Goal: Check status: Check status

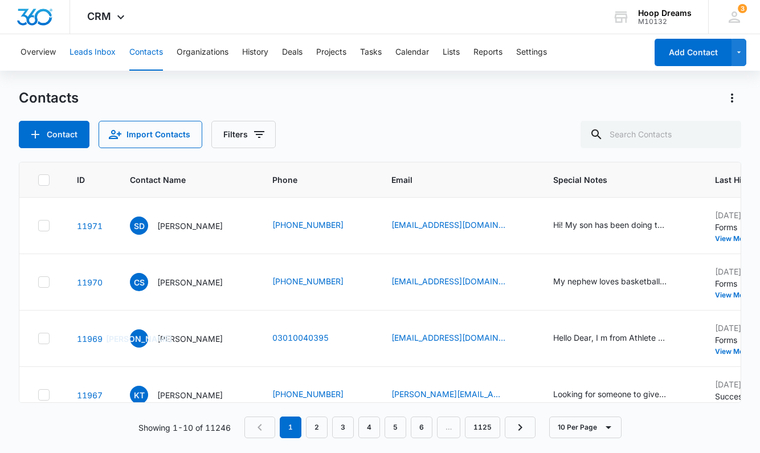
click at [108, 58] on button "Leads Inbox" at bounding box center [92, 52] width 46 height 36
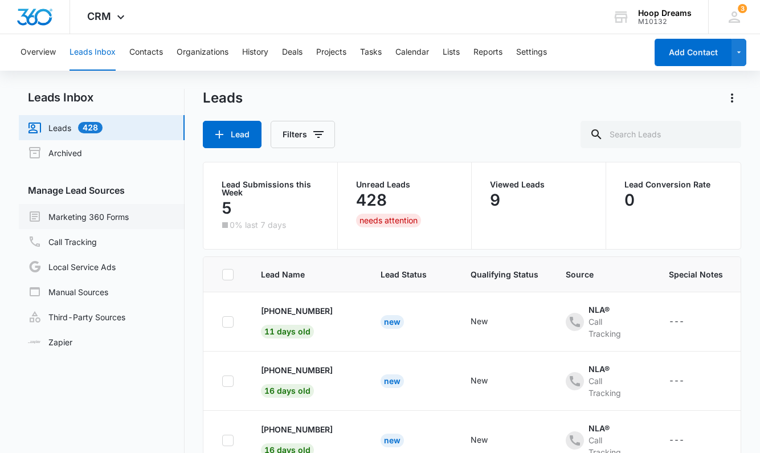
click at [103, 215] on link "Marketing 360 Forms" at bounding box center [78, 217] width 101 height 14
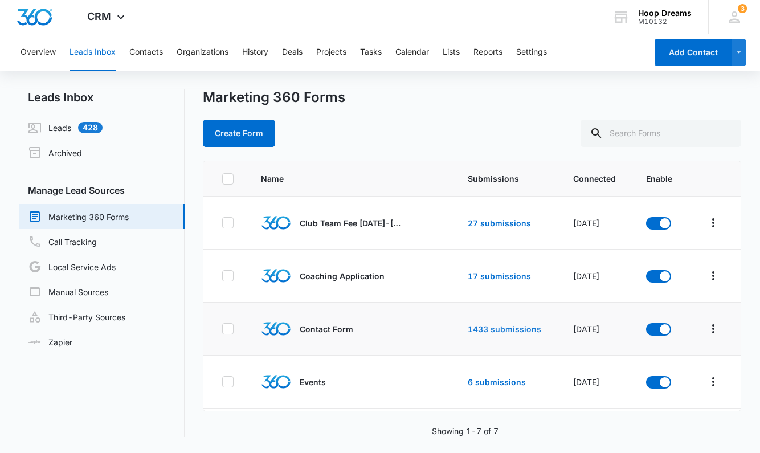
click at [478, 326] on link "1433 submissions" at bounding box center [504, 329] width 73 height 10
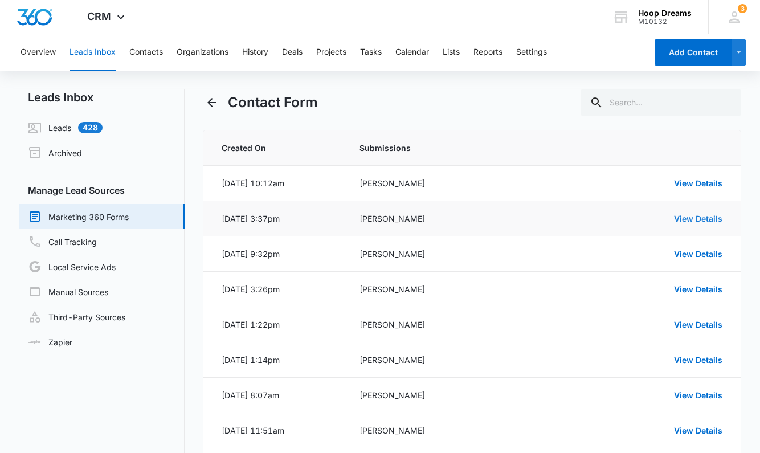
click at [695, 222] on link "View Details" at bounding box center [698, 219] width 48 height 10
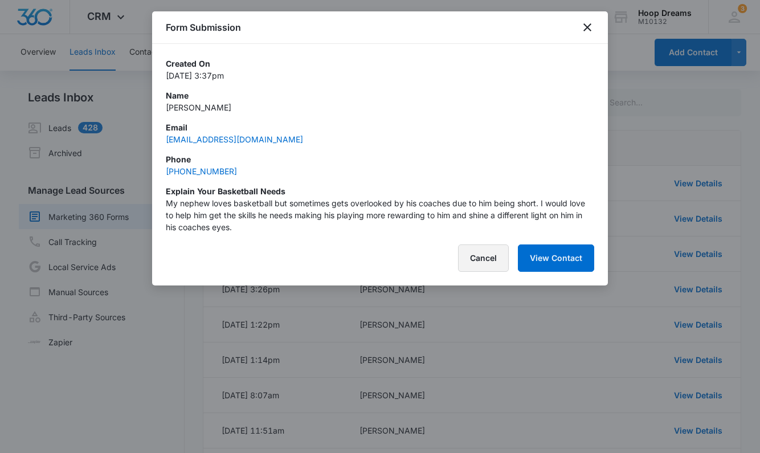
click at [477, 259] on button "Cancel" at bounding box center [483, 257] width 51 height 27
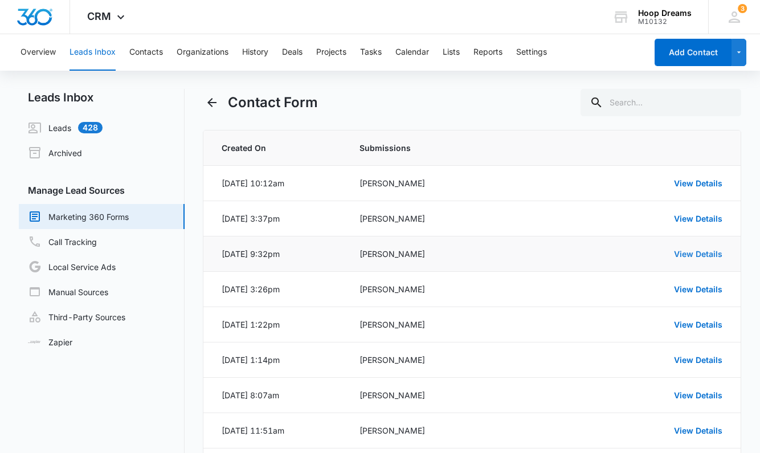
click at [710, 258] on link "View Details" at bounding box center [698, 254] width 48 height 10
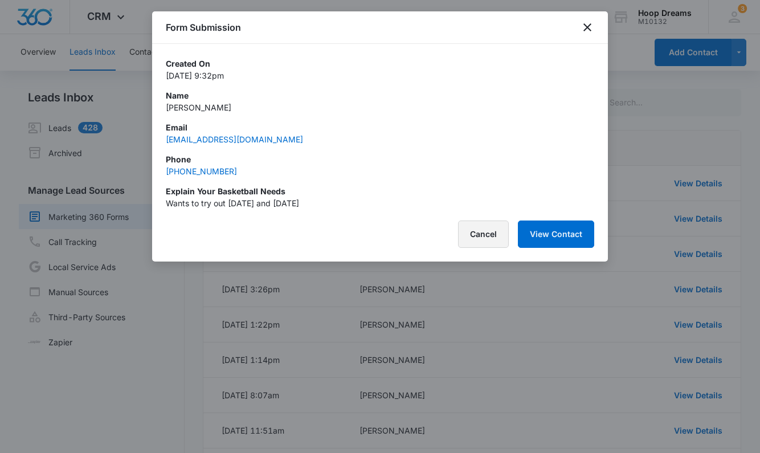
click at [474, 230] on button "Cancel" at bounding box center [483, 233] width 51 height 27
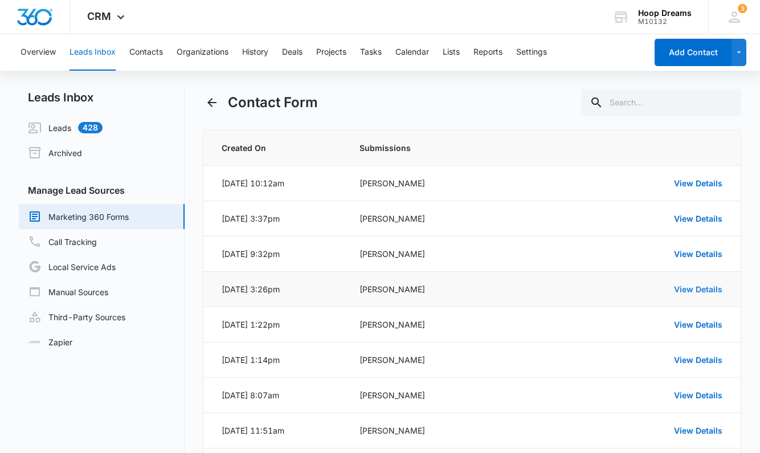
click at [715, 288] on link "View Details" at bounding box center [698, 289] width 48 height 10
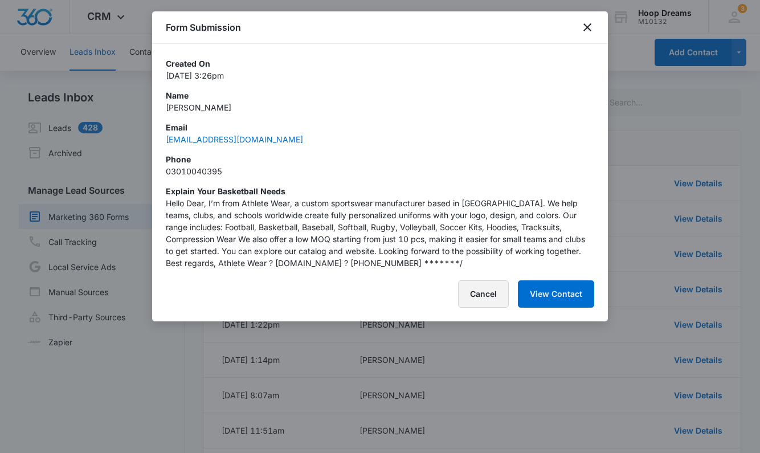
click at [472, 292] on button "Cancel" at bounding box center [483, 293] width 51 height 27
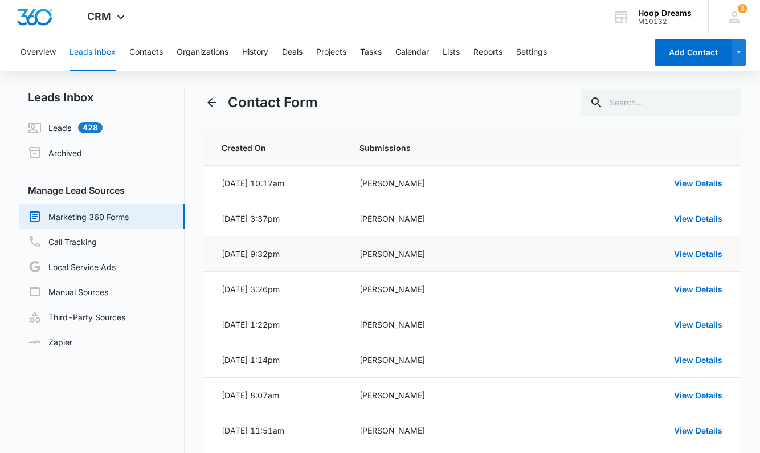
click at [330, 254] on td "Oct 10, 2025 at 9:32pm" at bounding box center [274, 253] width 142 height 35
click at [204, 99] on button "Back" at bounding box center [212, 102] width 18 height 18
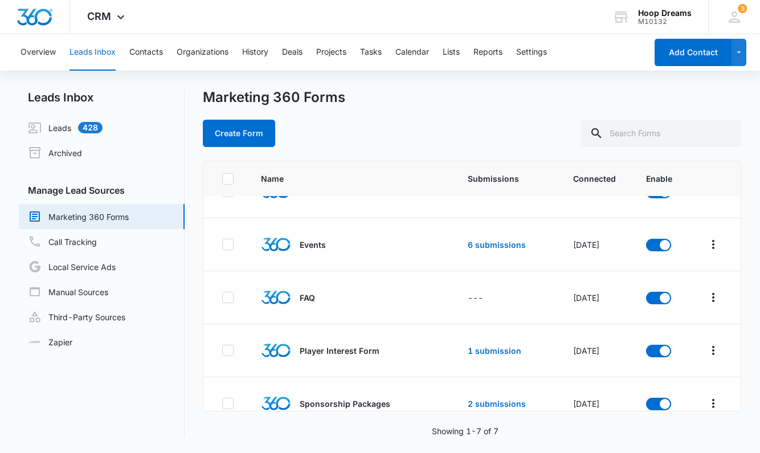
scroll to position [140, 0]
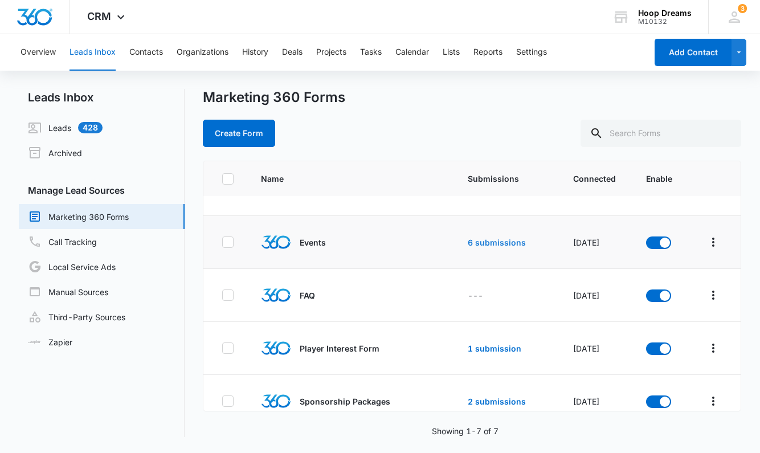
click at [493, 239] on link "6 submissions" at bounding box center [497, 242] width 58 height 10
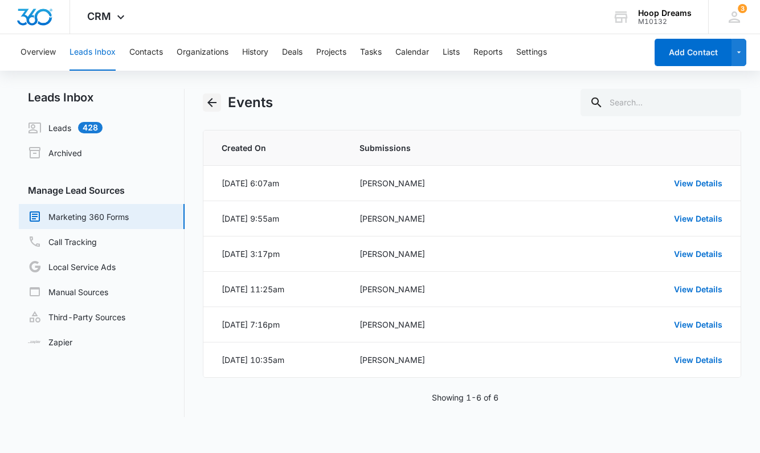
click at [206, 99] on icon "Back" at bounding box center [212, 103] width 14 height 14
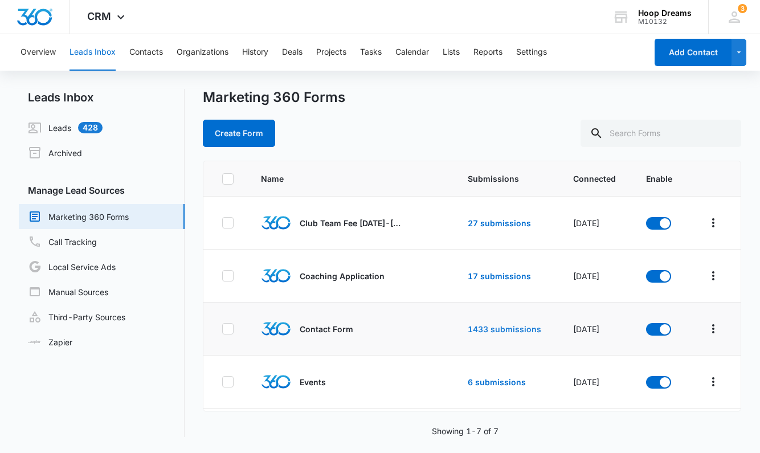
click at [493, 326] on link "1433 submissions" at bounding box center [504, 329] width 73 height 10
